Goal: Book appointment/travel/reservation

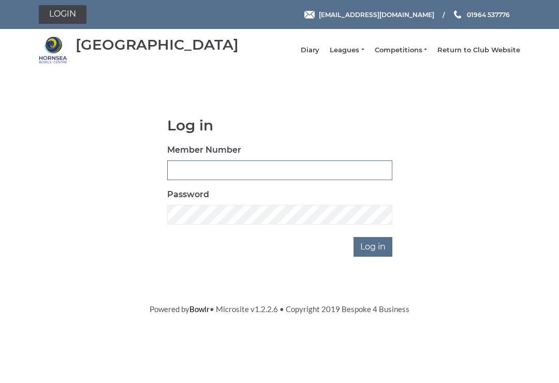
type input "0530"
click at [374, 254] on input "Log in" at bounding box center [372, 247] width 39 height 20
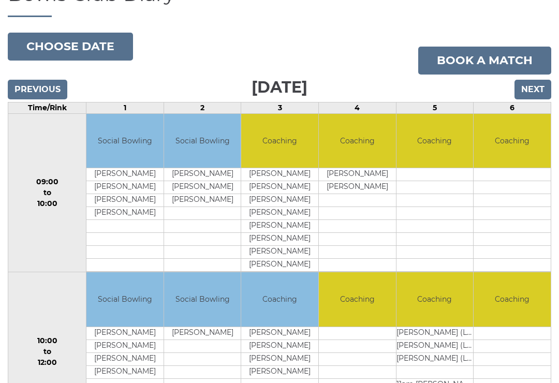
scroll to position [93, 0]
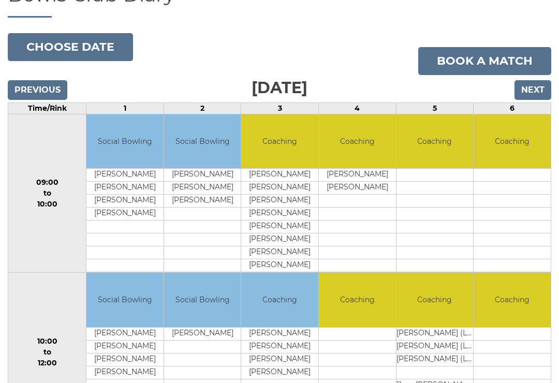
click at [536, 96] on input "Next" at bounding box center [532, 90] width 37 height 20
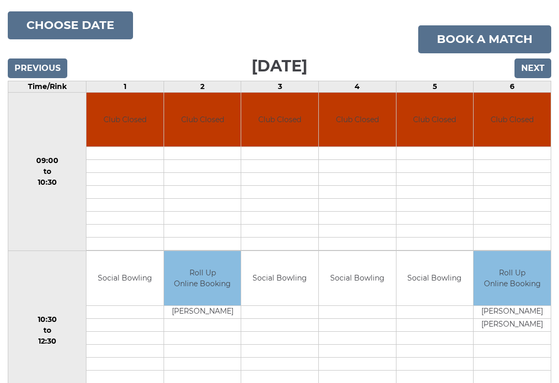
scroll to position [114, 0]
click at [535, 79] on input "Next" at bounding box center [532, 69] width 37 height 20
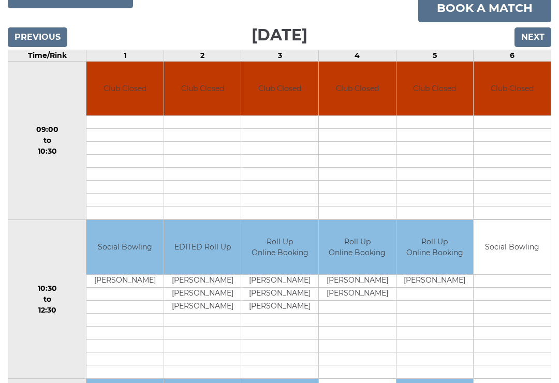
scroll to position [145, 0]
click at [536, 45] on input "Next" at bounding box center [532, 38] width 37 height 20
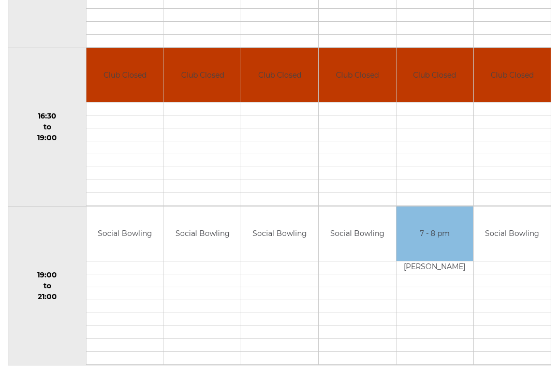
scroll to position [794, 0]
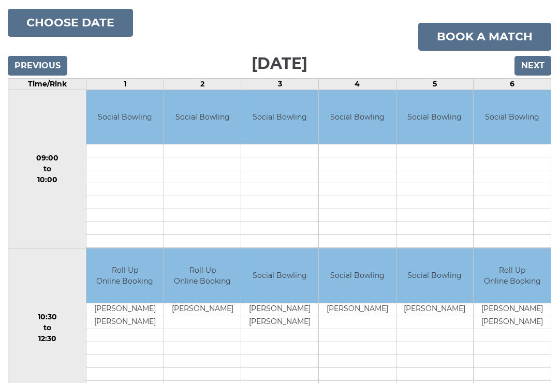
click at [536, 73] on input "Next" at bounding box center [532, 66] width 37 height 20
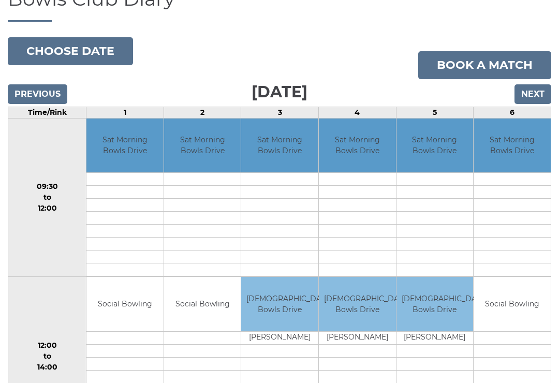
scroll to position [88, 0]
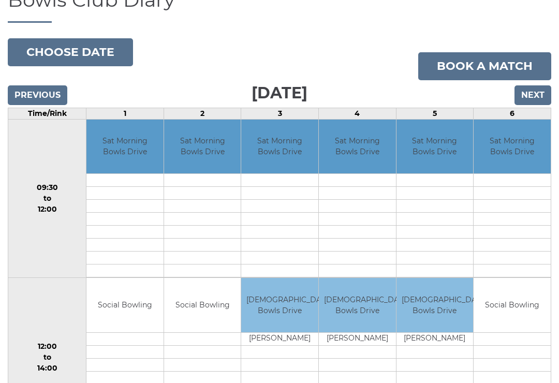
click at [534, 96] on input "Next" at bounding box center [532, 95] width 37 height 20
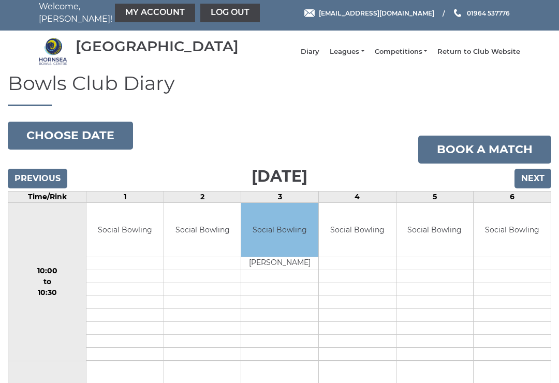
scroll to position [3, 0]
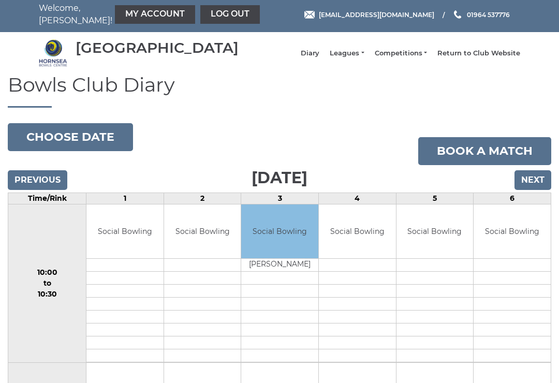
click at [532, 189] on input "Next" at bounding box center [532, 180] width 37 height 20
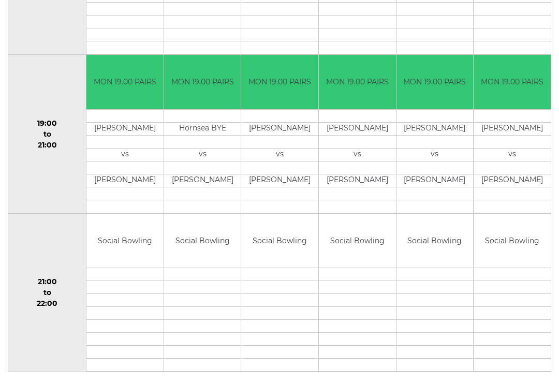
scroll to position [953, 0]
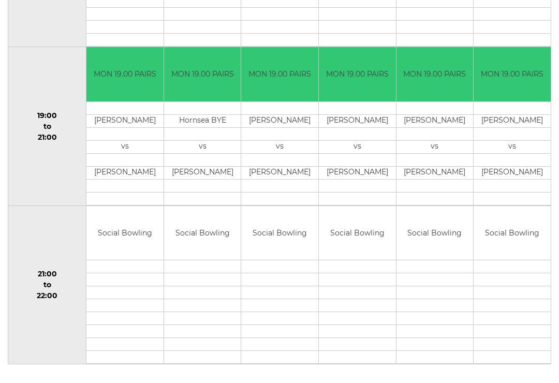
click at [379, 286] on td at bounding box center [357, 279] width 77 height 13
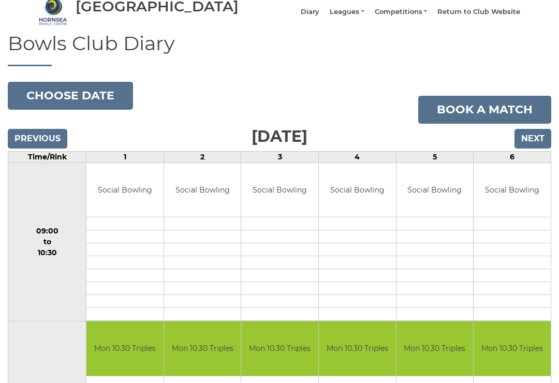
scroll to position [46, 0]
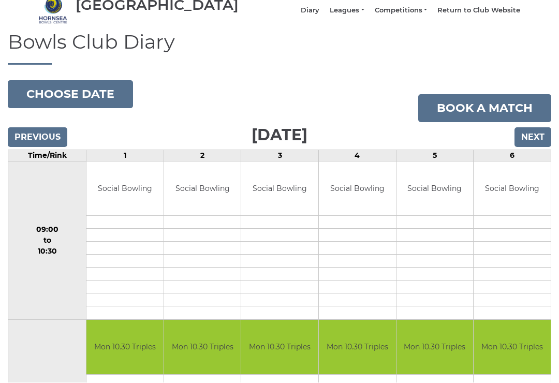
click at [533, 145] on input "Next" at bounding box center [532, 138] width 37 height 20
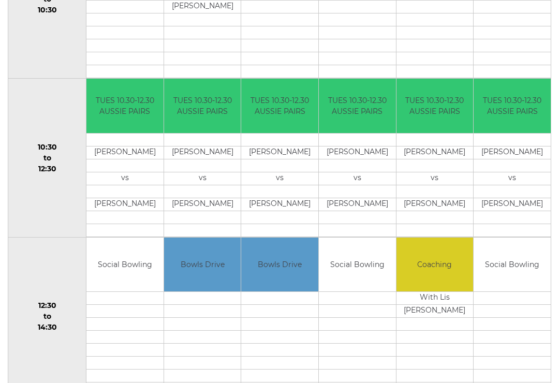
scroll to position [288, 0]
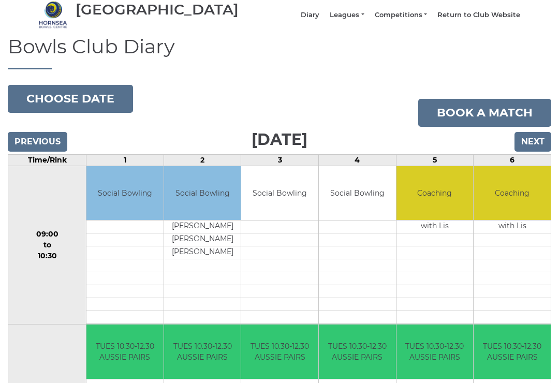
click at [531, 148] on input "Next" at bounding box center [532, 142] width 37 height 20
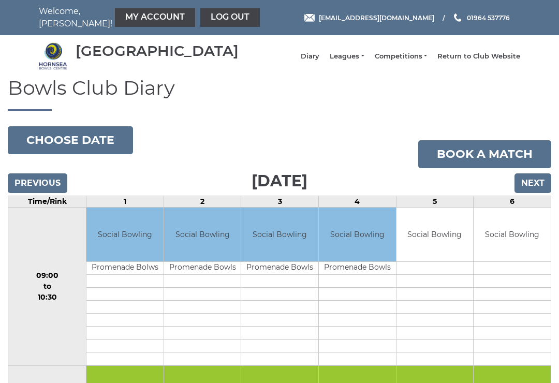
click at [532, 184] on input "Next" at bounding box center [532, 183] width 37 height 20
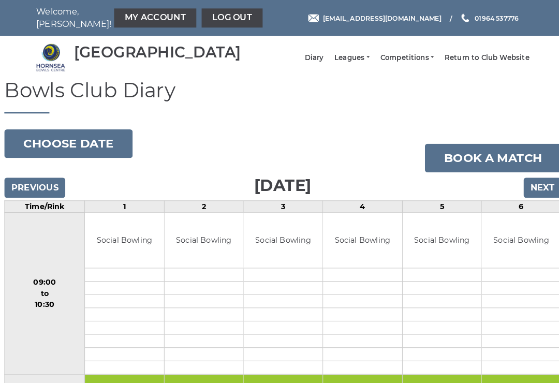
click at [532, 189] on input "Next" at bounding box center [532, 183] width 37 height 20
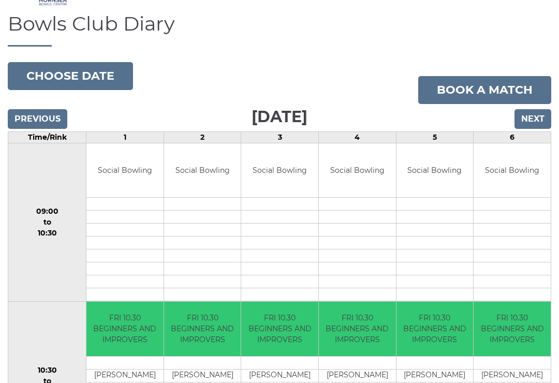
scroll to position [61, 0]
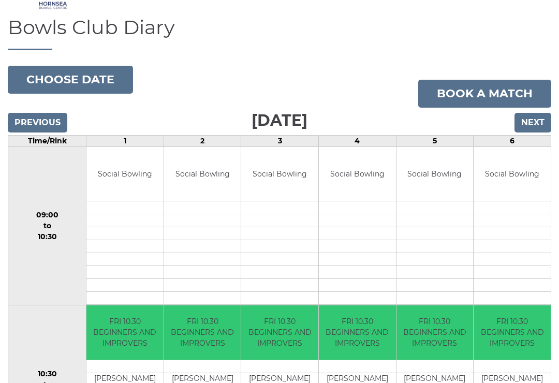
click at [539, 132] on input "Next" at bounding box center [532, 123] width 37 height 20
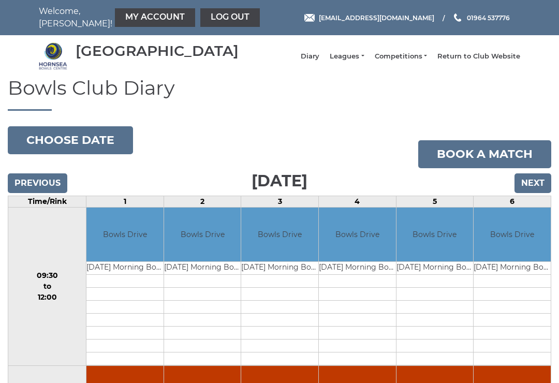
click at [531, 191] on input "Next" at bounding box center [532, 183] width 37 height 20
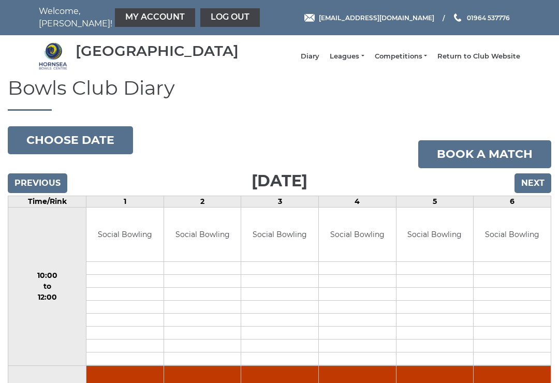
click at [530, 190] on input "Next" at bounding box center [532, 183] width 37 height 20
